Goal: Transaction & Acquisition: Purchase product/service

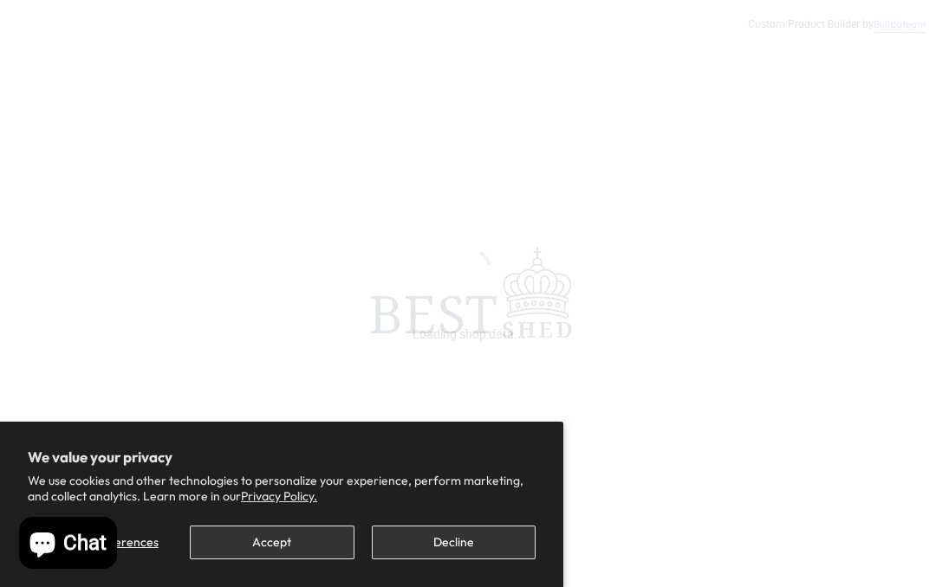
scroll to position [569, 0]
click at [249, 560] on button "Accept" at bounding box center [272, 543] width 164 height 34
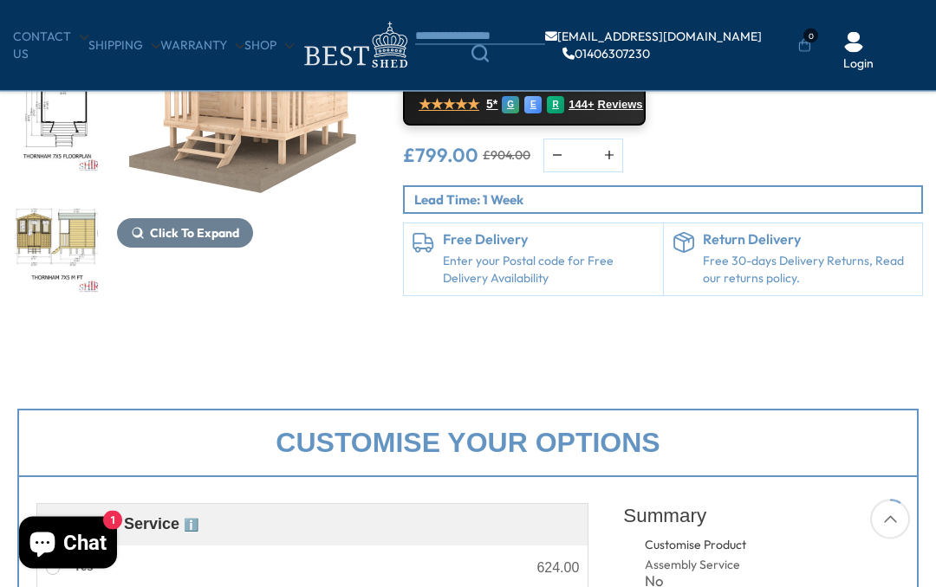
scroll to position [0, 0]
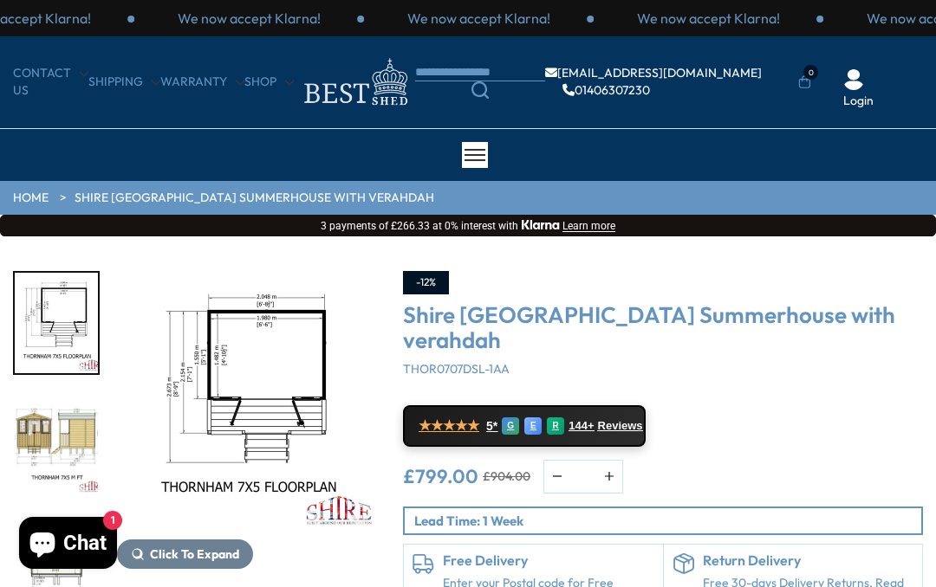
click at [49, 418] on img "3 / 7" at bounding box center [56, 444] width 83 height 100
click at [45, 515] on img "4 / 7" at bounding box center [56, 565] width 83 height 100
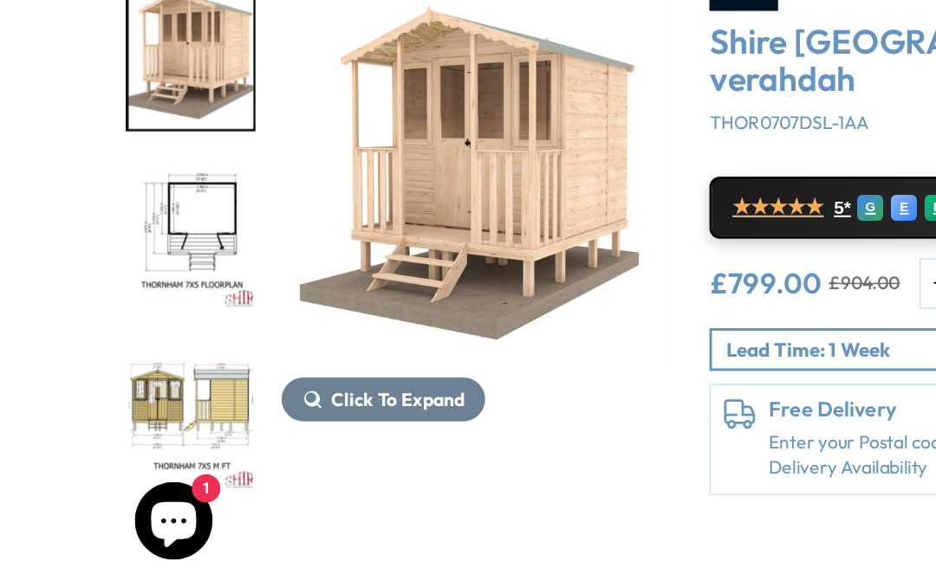
scroll to position [100, 0]
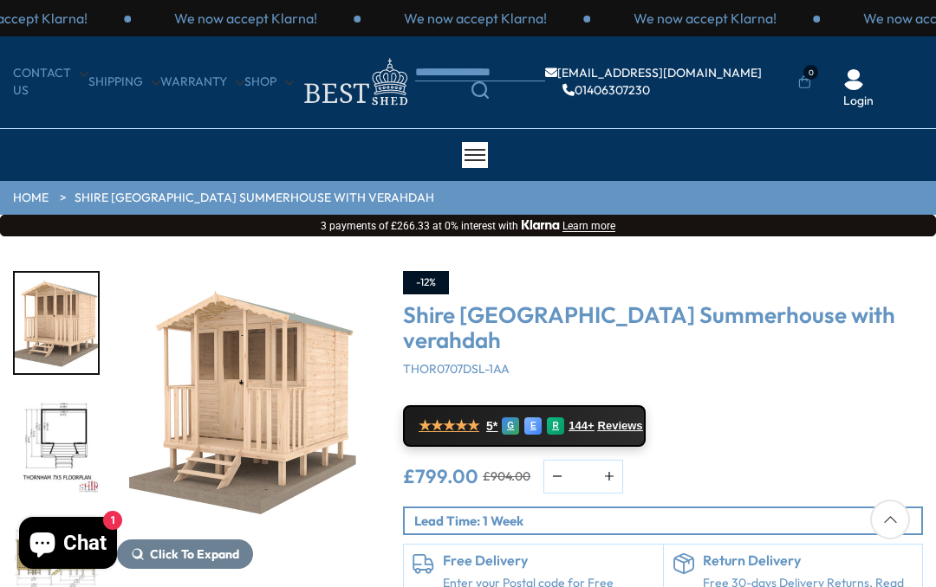
click at [299, 440] on img "1 / 7" at bounding box center [247, 401] width 260 height 260
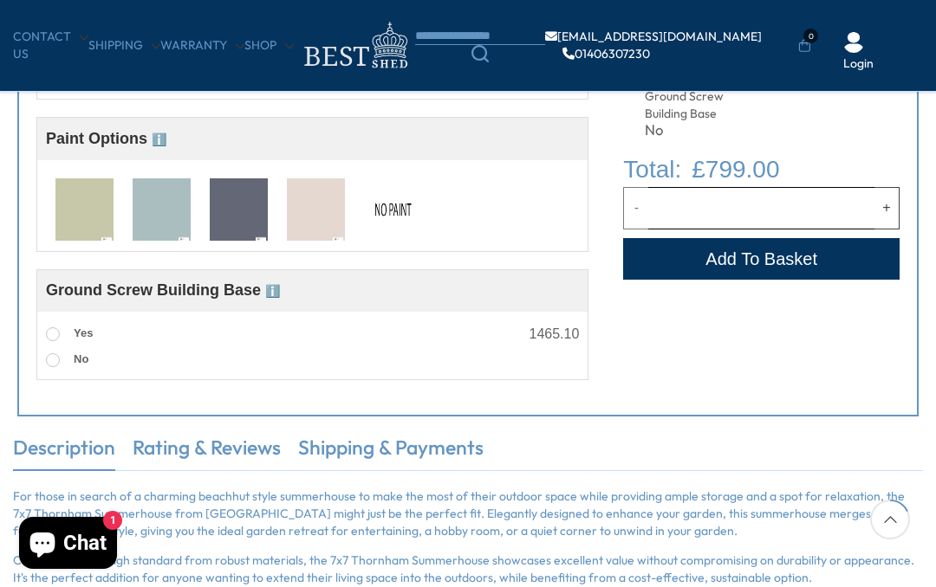
scroll to position [702, 0]
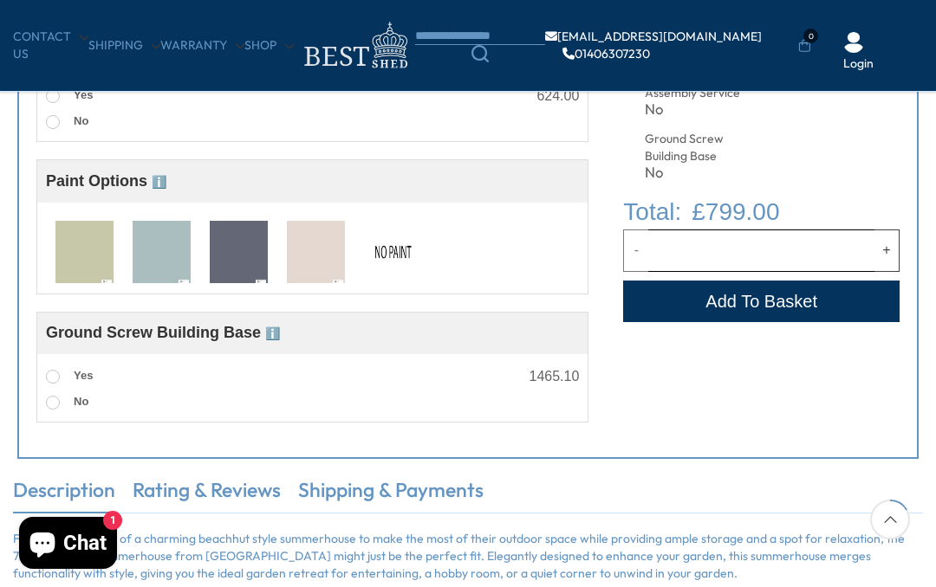
click at [333, 255] on img at bounding box center [316, 253] width 58 height 64
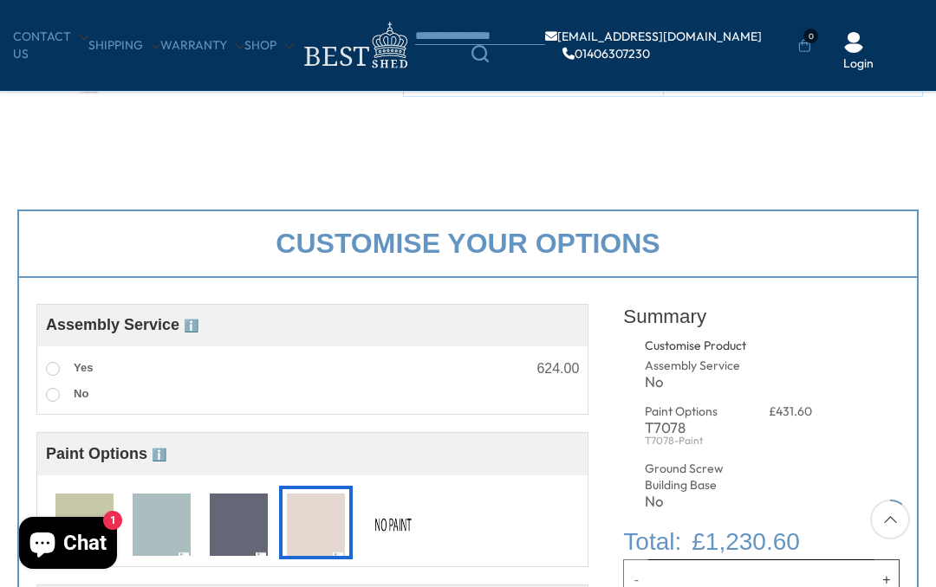
scroll to position [481, 0]
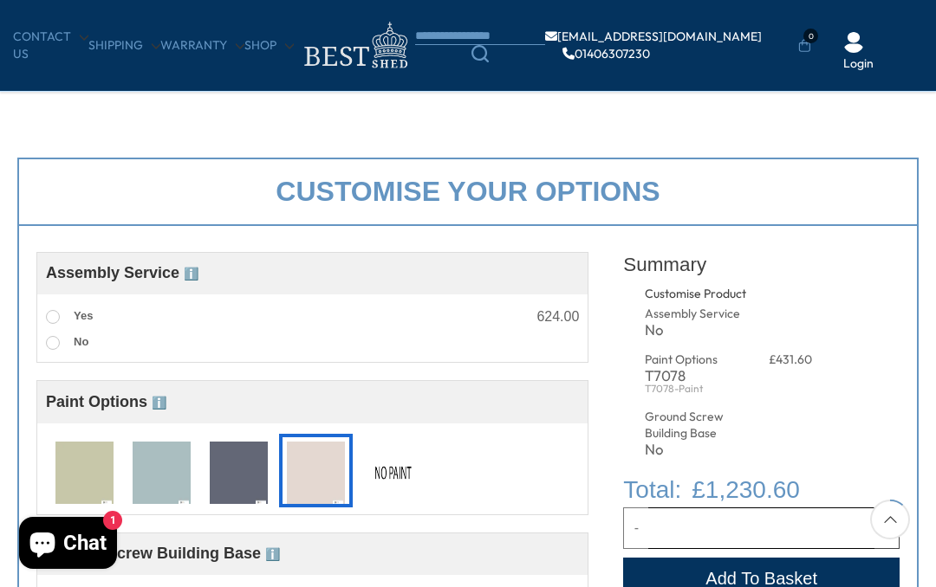
click at [327, 463] on img at bounding box center [316, 474] width 58 height 64
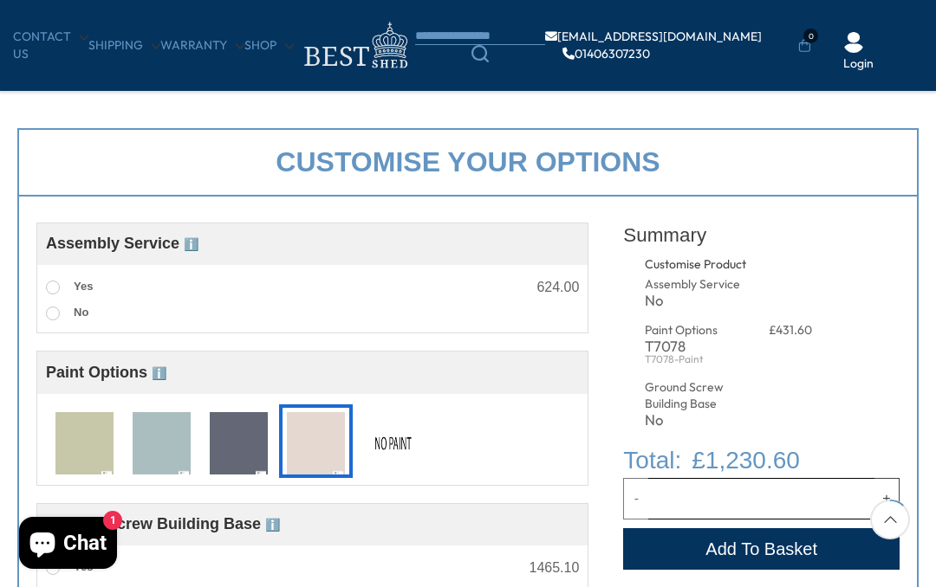
scroll to position [511, 0]
click at [231, 442] on img at bounding box center [239, 444] width 58 height 64
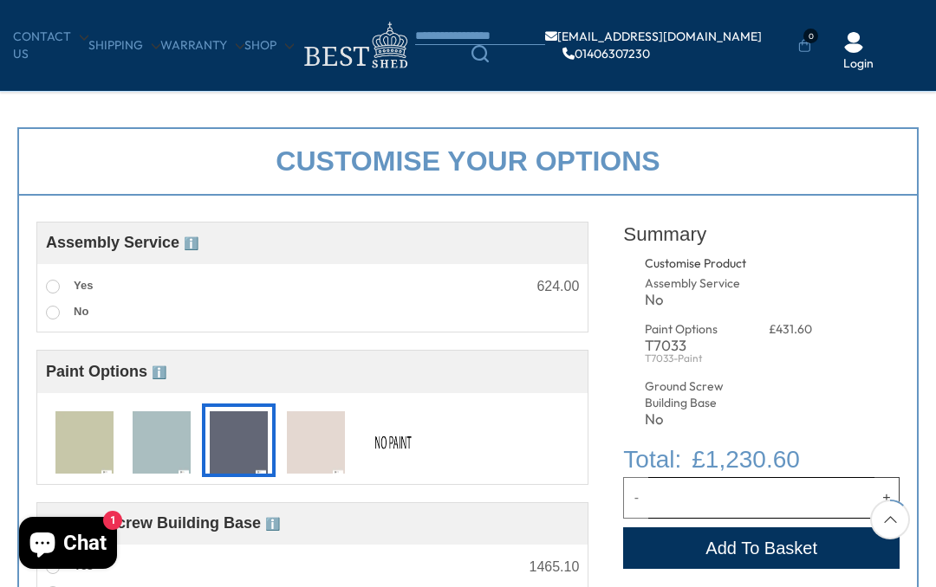
click at [154, 451] on img at bounding box center [162, 444] width 58 height 64
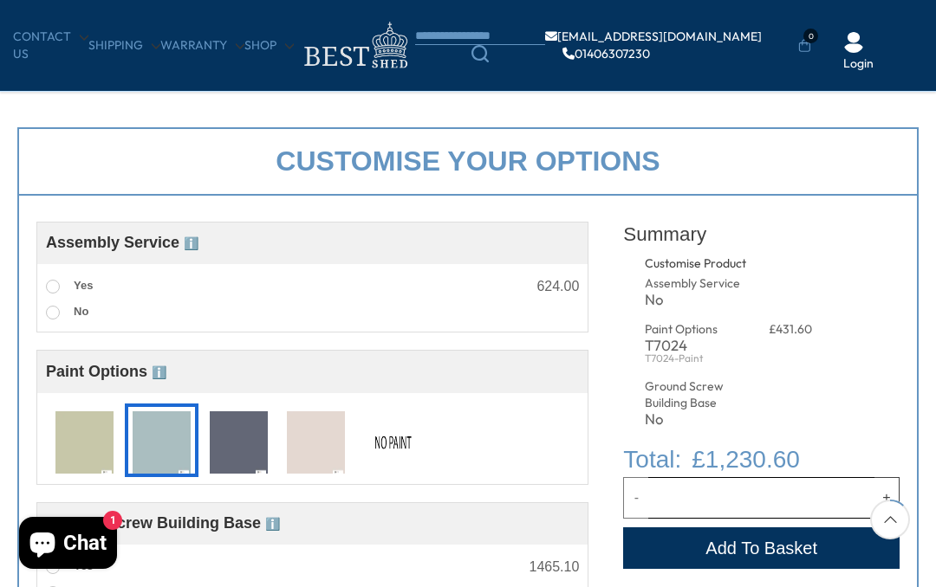
click at [73, 453] on img at bounding box center [84, 444] width 58 height 64
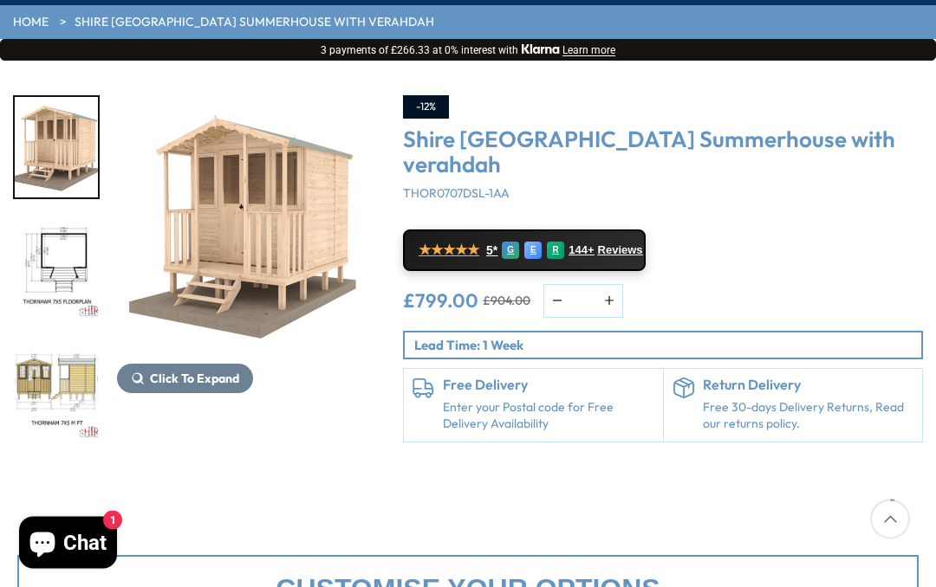
scroll to position [162, 0]
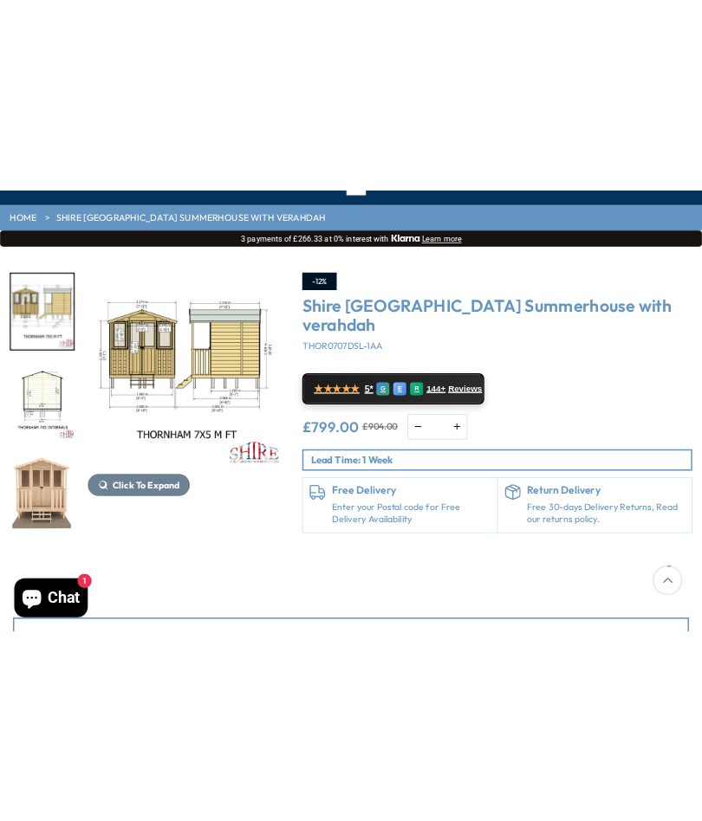
scroll to position [158, 0]
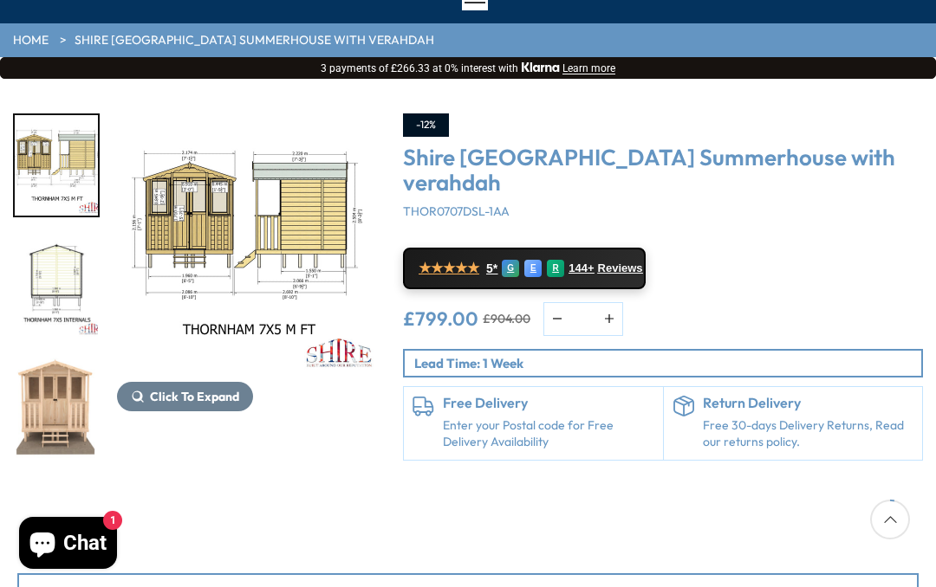
click at [294, 239] on img "3 / 7" at bounding box center [247, 243] width 260 height 260
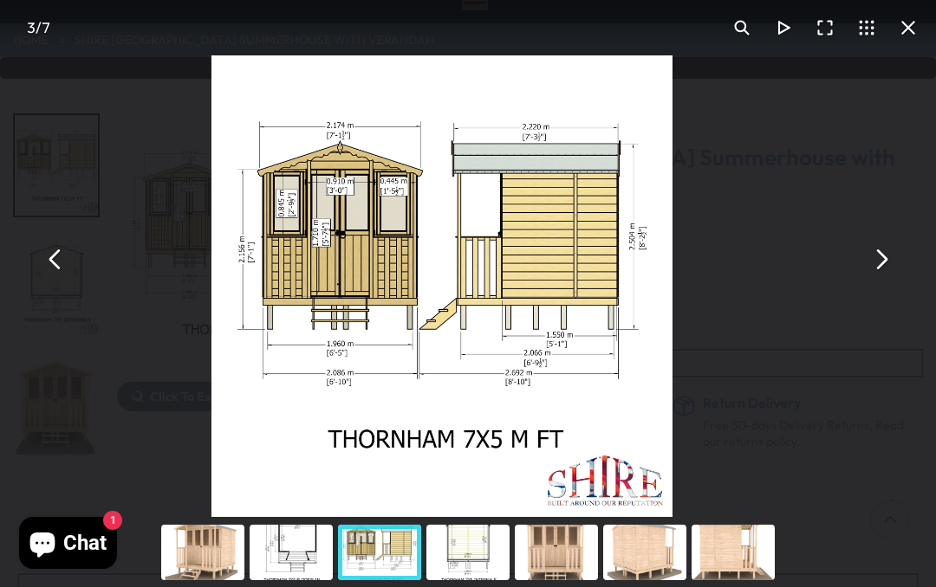
click at [885, 262] on button "You can close this modal content with the ESC key" at bounding box center [880, 259] width 42 height 42
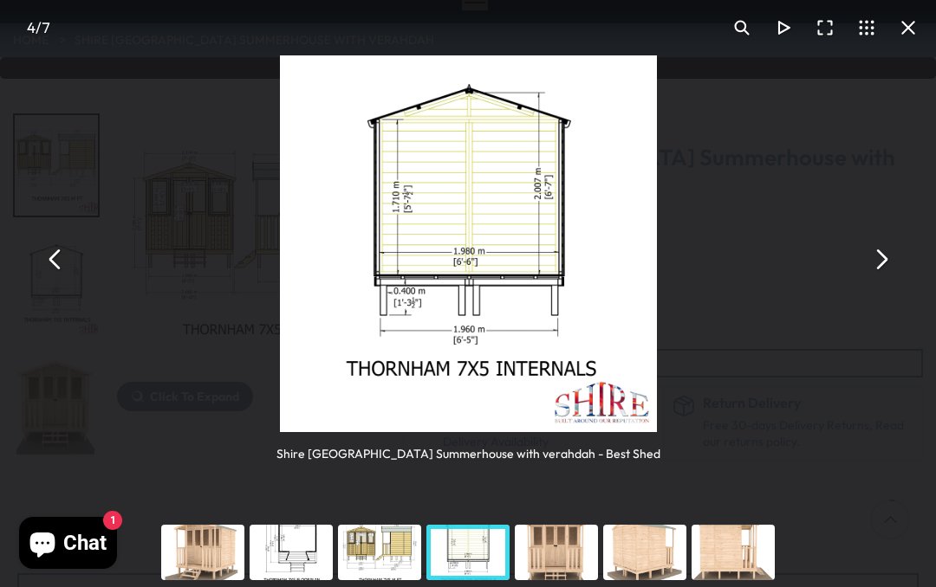
click at [864, 254] on button "You can close this modal content with the ESC key" at bounding box center [880, 259] width 42 height 42
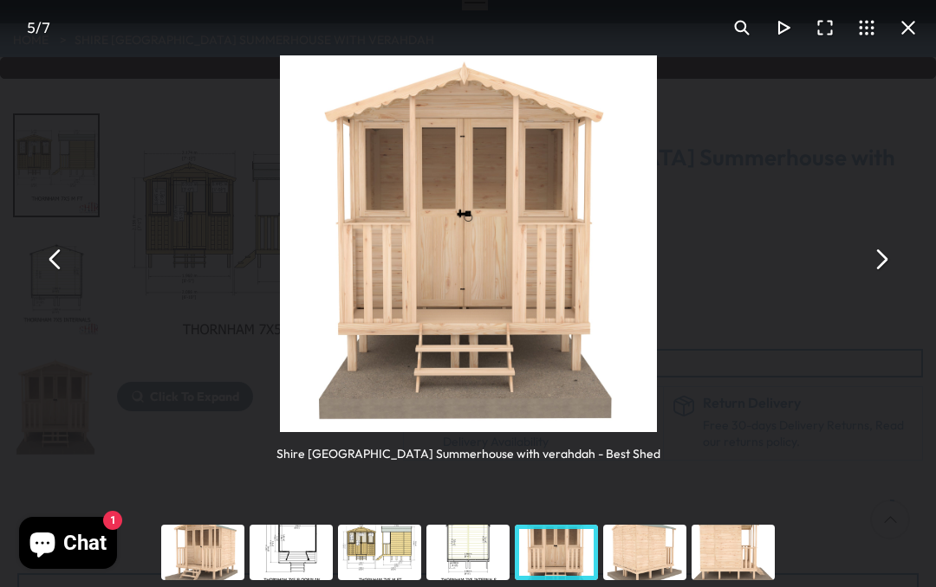
click at [889, 264] on button "You can close this modal content with the ESC key" at bounding box center [880, 259] width 42 height 42
